Goal: Task Accomplishment & Management: Manage account settings

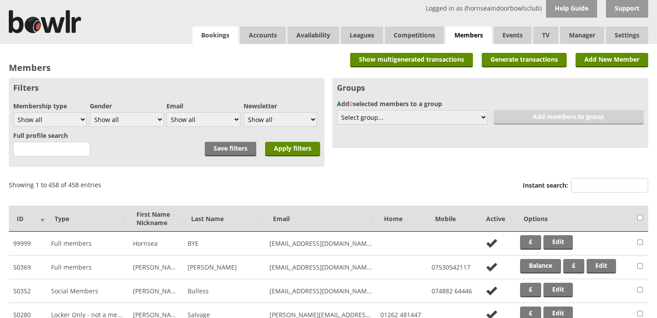
click at [216, 38] on link "Bookings" at bounding box center [216, 35] width 46 height 18
click at [220, 35] on link "Bookings" at bounding box center [216, 35] width 46 height 18
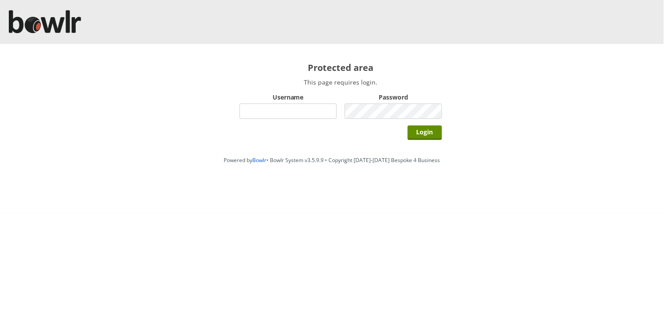
click at [266, 105] on input "Username" at bounding box center [288, 111] width 97 height 15
type input "hornseaindoorbowlsclub"
click at [362, 120] on div "Password" at bounding box center [393, 106] width 97 height 30
click at [408, 126] on input "Login" at bounding box center [425, 133] width 34 height 15
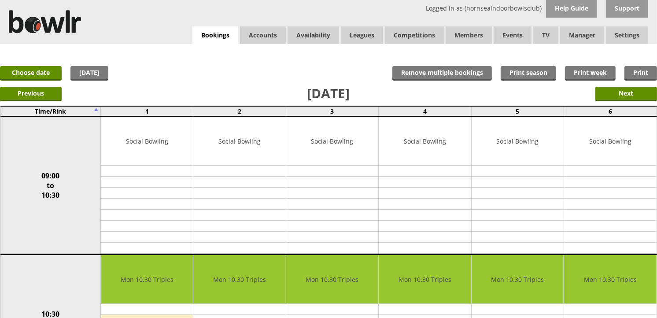
click at [616, 84] on div "Previous Next" at bounding box center [328, 93] width 657 height 22
click at [616, 91] on input "Next" at bounding box center [627, 94] width 62 height 15
